Goal: Task Accomplishment & Management: Complete application form

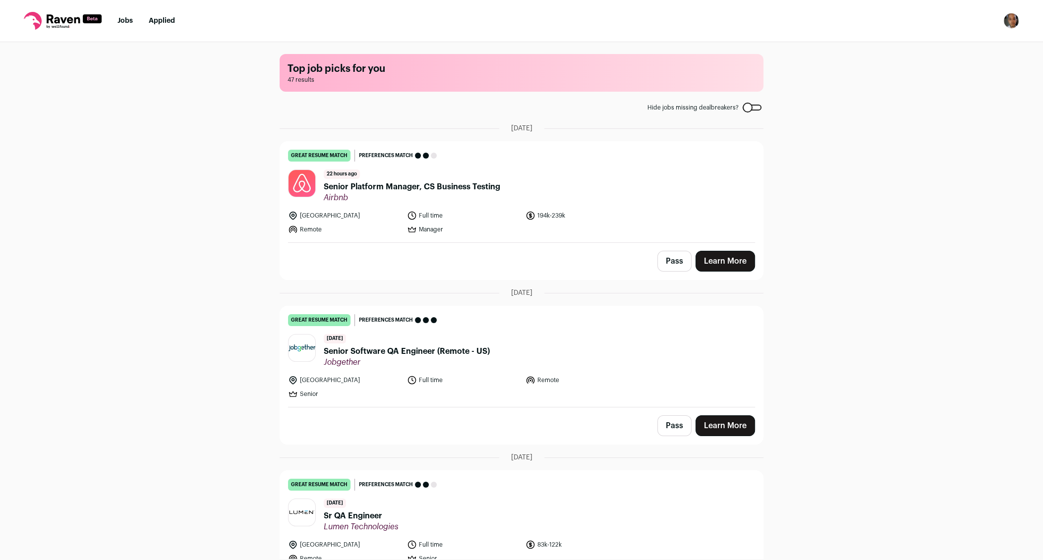
click at [66, 20] on icon at bounding box center [63, 21] width 78 height 18
click at [29, 19] on icon at bounding box center [63, 21] width 78 height 18
click at [123, 21] on link "Jobs" at bounding box center [125, 20] width 15 height 7
click at [122, 21] on link "Jobs" at bounding box center [125, 20] width 15 height 7
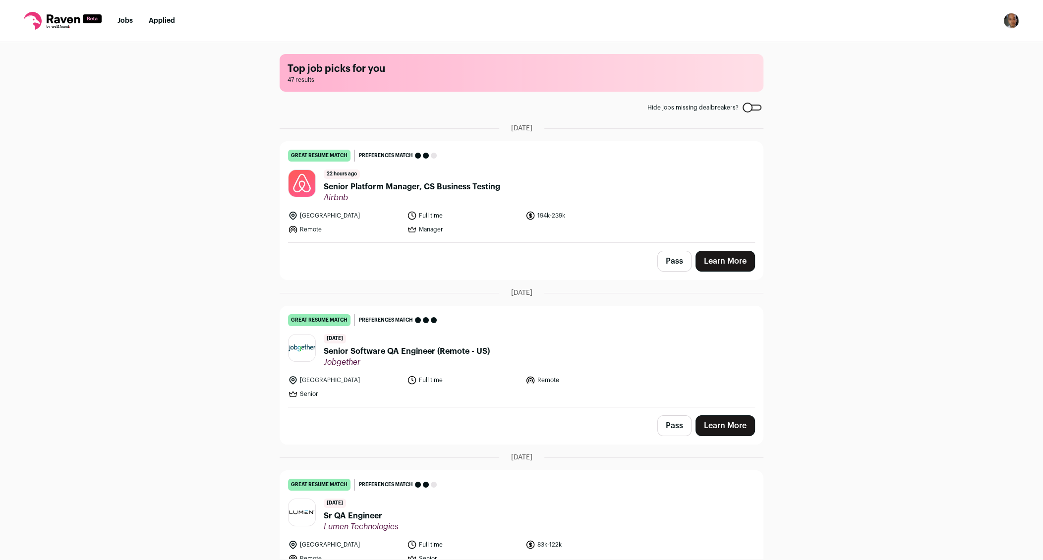
click at [122, 21] on link "Jobs" at bounding box center [125, 20] width 15 height 7
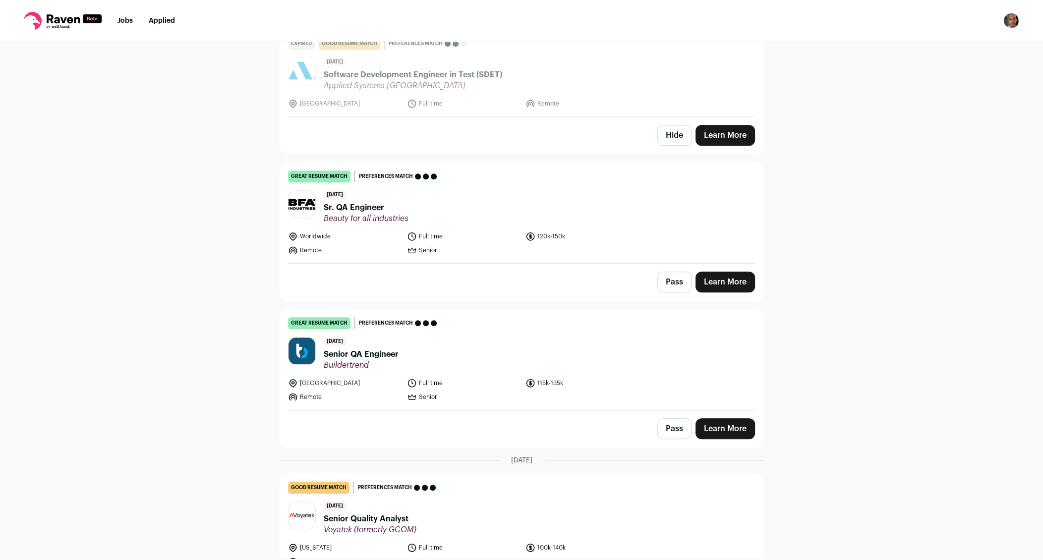
scroll to position [887, 0]
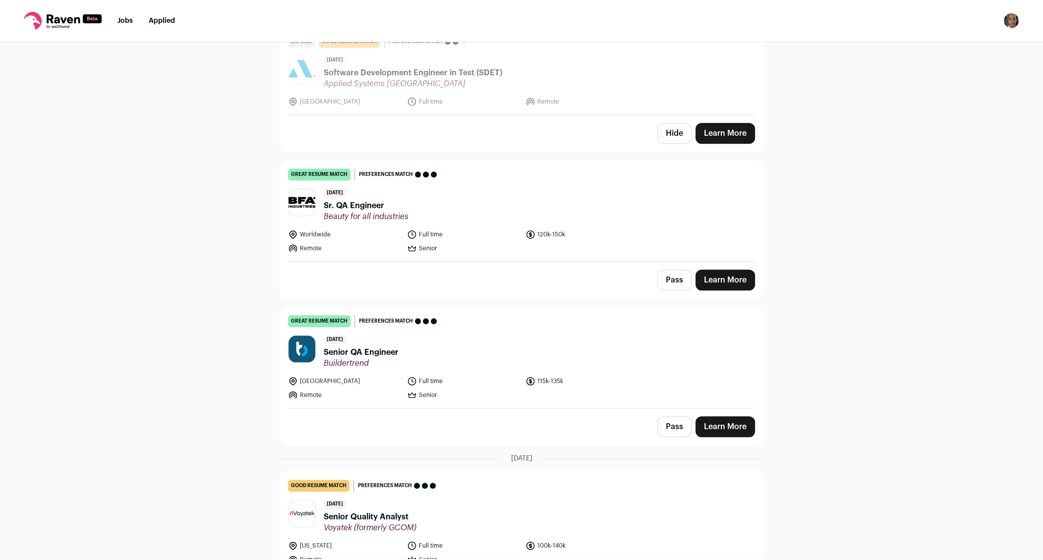
click at [723, 418] on link "Learn More" at bounding box center [725, 426] width 59 height 21
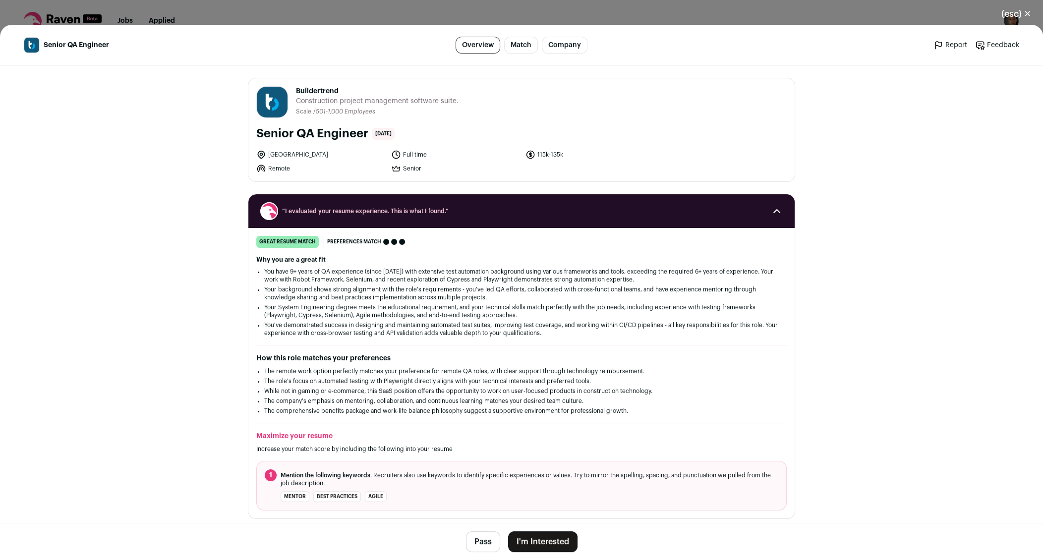
click at [545, 539] on button "I'm Interested" at bounding box center [542, 541] width 69 height 21
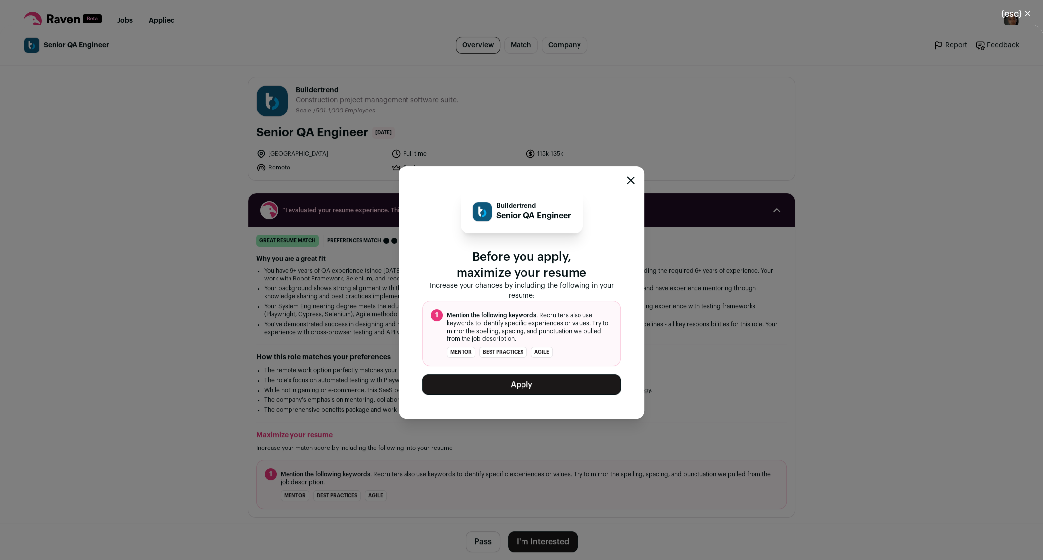
click at [524, 376] on button "Apply" at bounding box center [521, 384] width 198 height 21
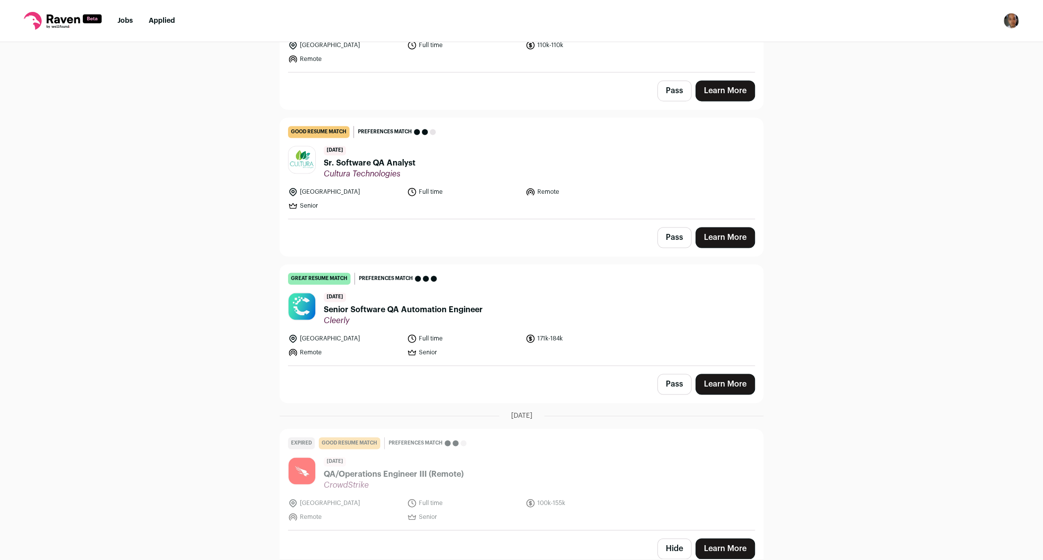
scroll to position [1545, 0]
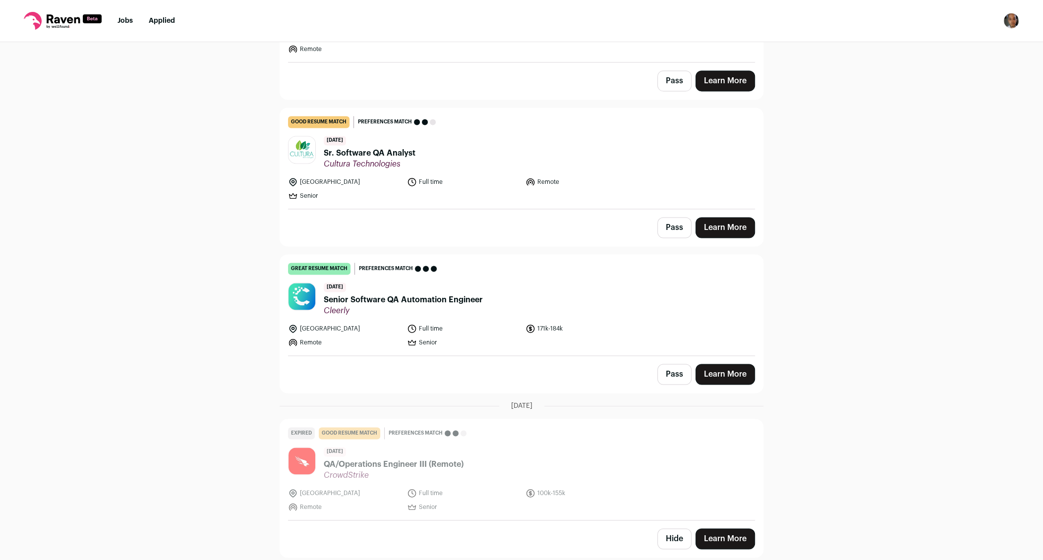
click at [730, 364] on link "Learn More" at bounding box center [725, 374] width 59 height 21
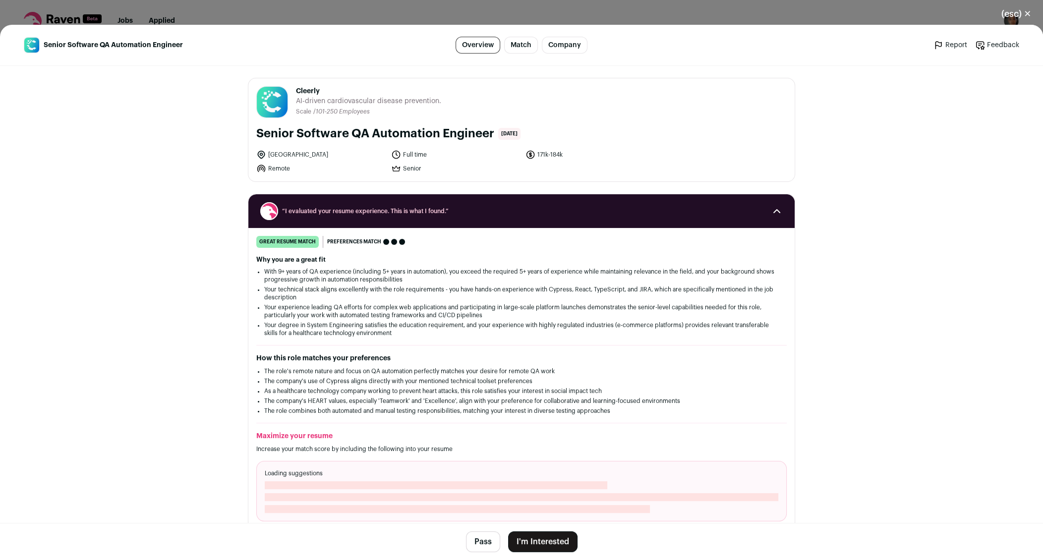
click at [551, 538] on button "I'm Interested" at bounding box center [542, 541] width 69 height 21
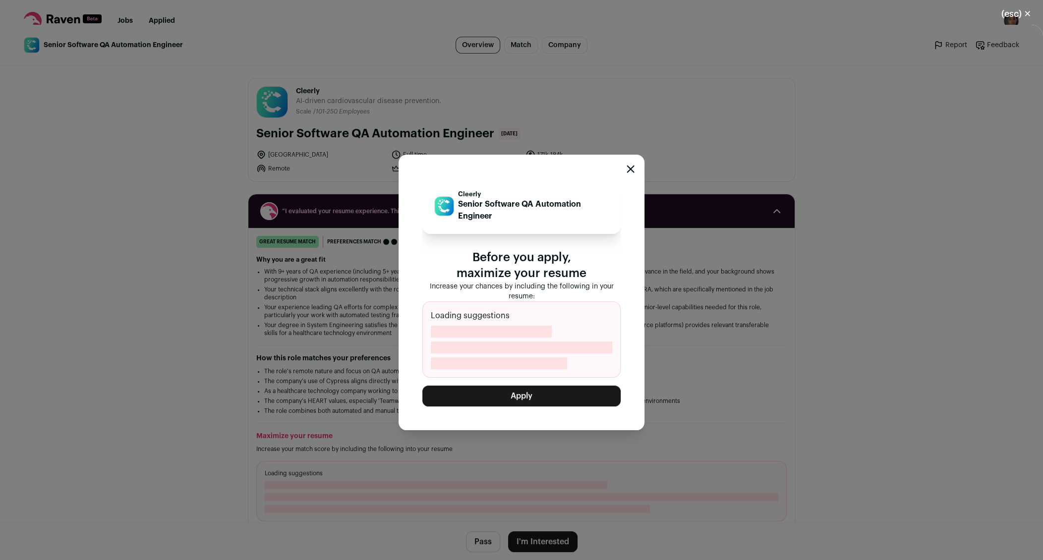
click at [518, 393] on button "Apply" at bounding box center [521, 396] width 198 height 21
